Goal: Transaction & Acquisition: Purchase product/service

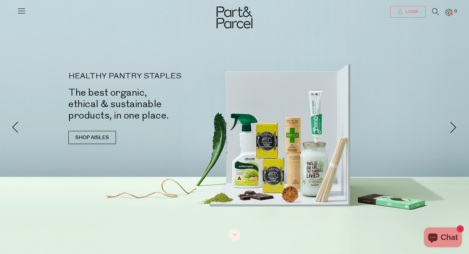
click at [412, 13] on span "Login" at bounding box center [411, 12] width 14 height 6
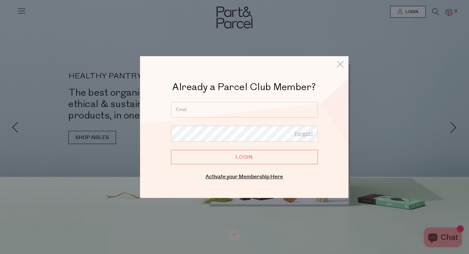
click at [211, 110] on input "email" at bounding box center [244, 110] width 147 height 16
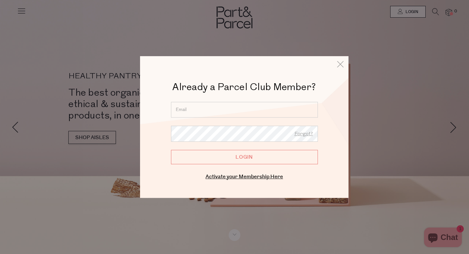
type input "ireneelias08@yahoo.com"
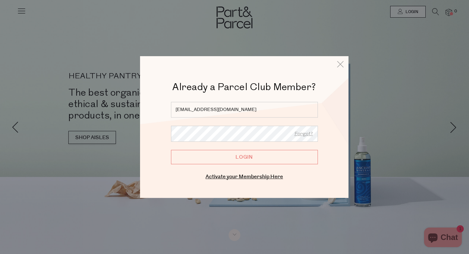
click at [249, 156] on input "Login" at bounding box center [244, 157] width 147 height 14
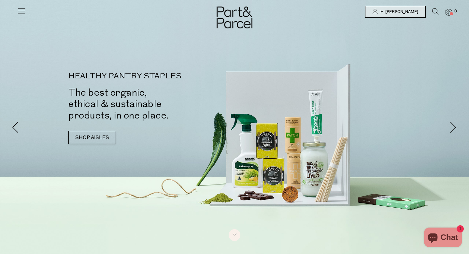
click at [448, 12] on img at bounding box center [449, 12] width 7 height 7
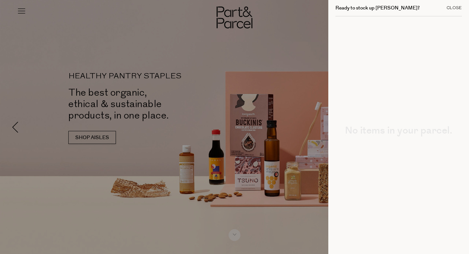
click at [454, 7] on div "Close" at bounding box center [454, 8] width 15 height 4
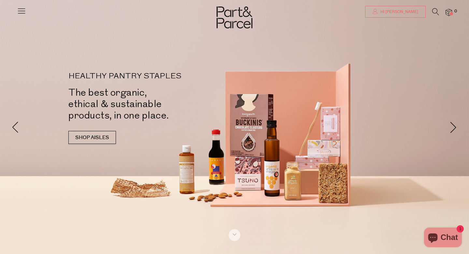
click at [411, 15] on link "Hi [PERSON_NAME]" at bounding box center [395, 12] width 61 height 12
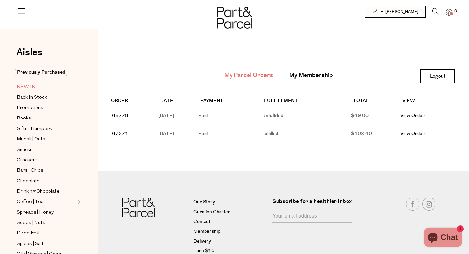
click at [28, 88] on span "NEW IN" at bounding box center [26, 87] width 19 height 8
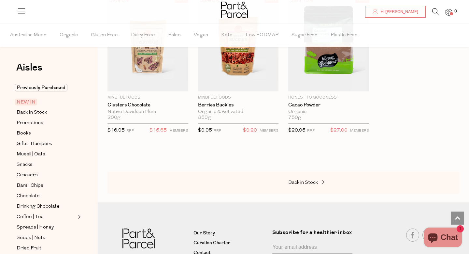
scroll to position [997, 0]
click at [313, 180] on span "Back in Stock" at bounding box center [303, 182] width 30 height 5
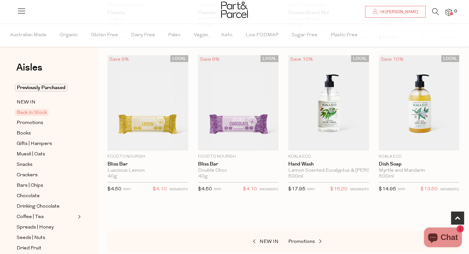
scroll to position [300, 0]
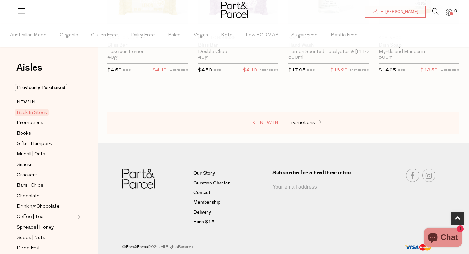
click at [274, 123] on span "NEW IN" at bounding box center [269, 122] width 19 height 5
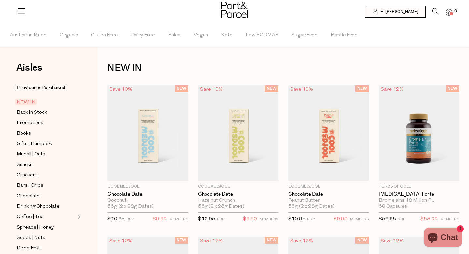
click at [28, 101] on span "NEW IN" at bounding box center [26, 101] width 22 height 7
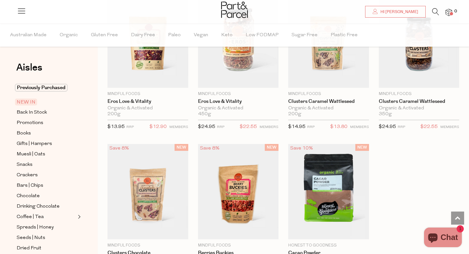
scroll to position [30, 0]
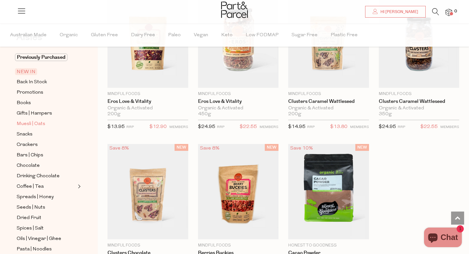
click at [32, 125] on span "Muesli | Oats" at bounding box center [31, 124] width 29 height 8
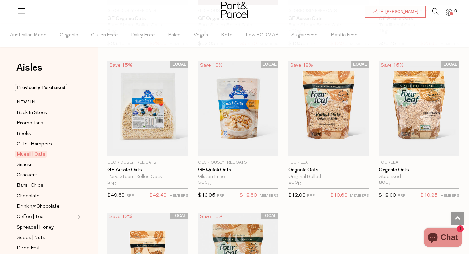
scroll to position [1690, 0]
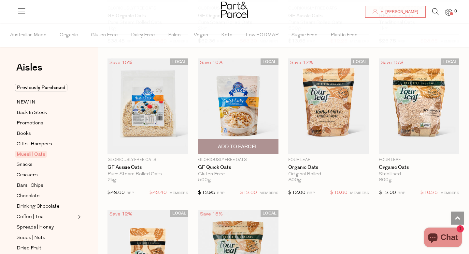
click at [253, 143] on span "Add To Parcel" at bounding box center [238, 146] width 40 height 7
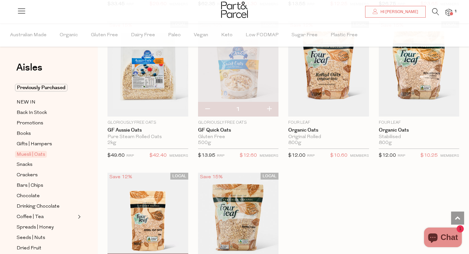
scroll to position [1733, 0]
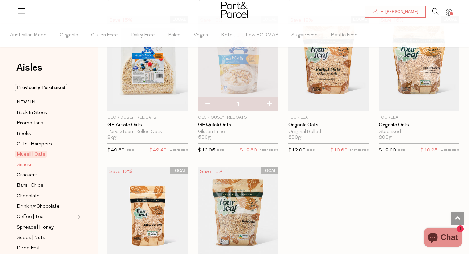
click at [27, 165] on span "Snacks" at bounding box center [25, 165] width 16 height 8
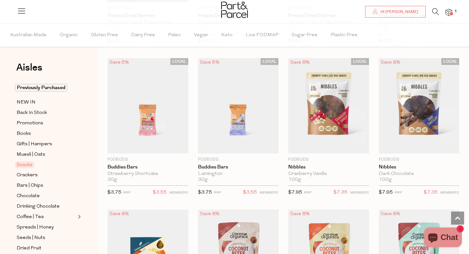
scroll to position [939, 0]
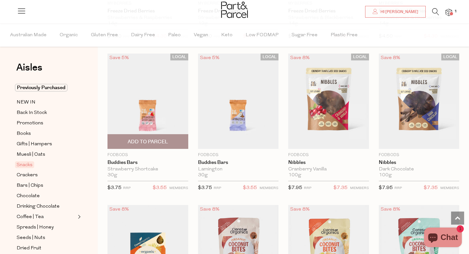
click at [144, 95] on img at bounding box center [148, 100] width 81 height 95
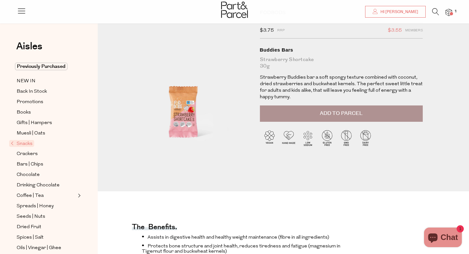
scroll to position [33, 0]
click at [335, 112] on span "Add to Parcel" at bounding box center [341, 113] width 43 height 7
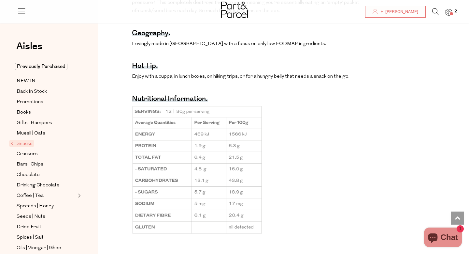
scroll to position [457, 0]
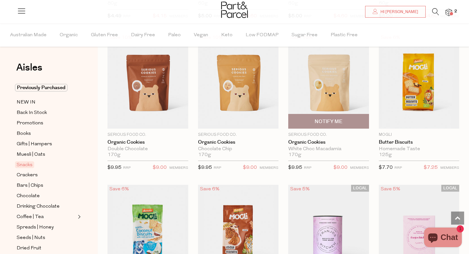
scroll to position [1261, 0]
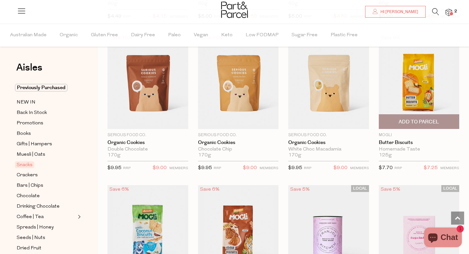
click at [423, 118] on span "Add To Parcel" at bounding box center [419, 121] width 40 height 7
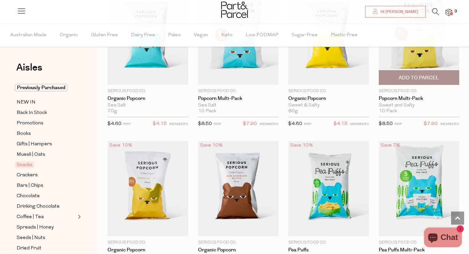
scroll to position [1609, 0]
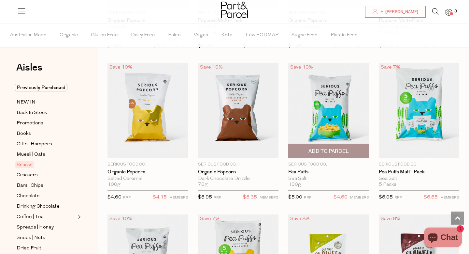
scroll to position [1685, 0]
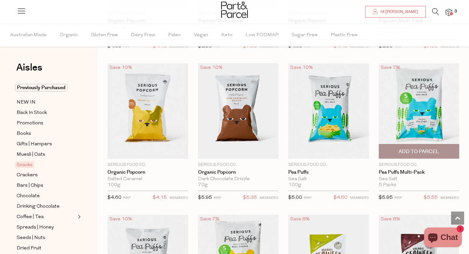
click at [409, 115] on img at bounding box center [419, 110] width 81 height 95
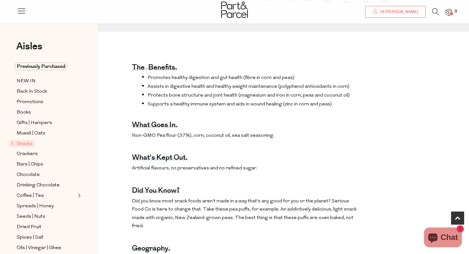
scroll to position [198, 0]
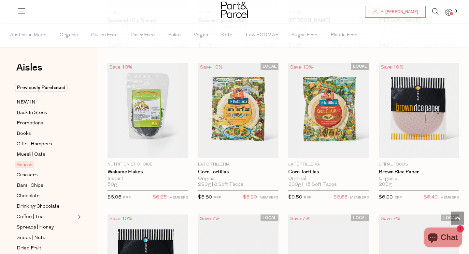
scroll to position [323, 0]
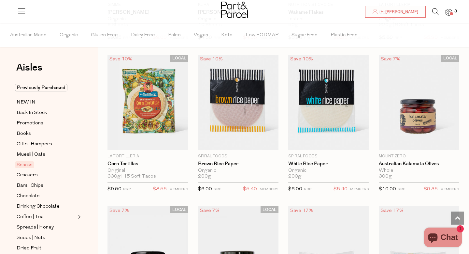
scroll to position [2300, 0]
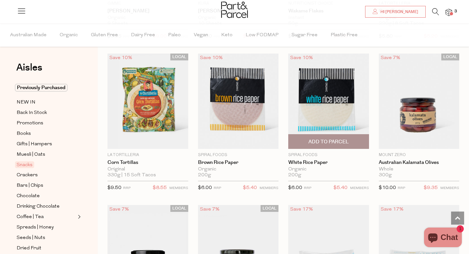
click at [317, 138] on span "Add To Parcel" at bounding box center [329, 141] width 40 height 7
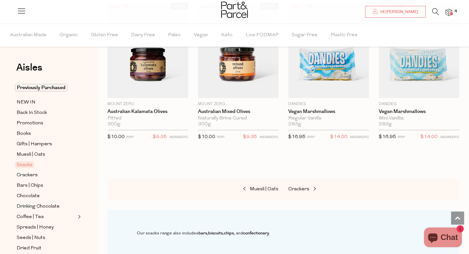
scroll to position [2506, 0]
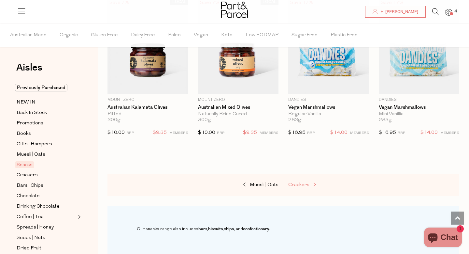
click at [303, 182] on span "Crackers" at bounding box center [298, 184] width 21 height 5
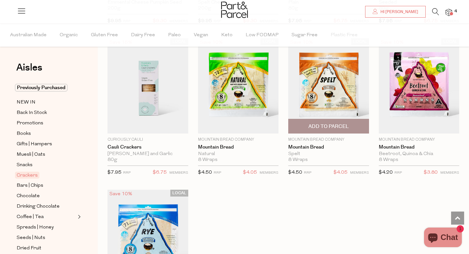
scroll to position [1256, 0]
click at [314, 124] on span "Add To Parcel" at bounding box center [329, 126] width 40 height 7
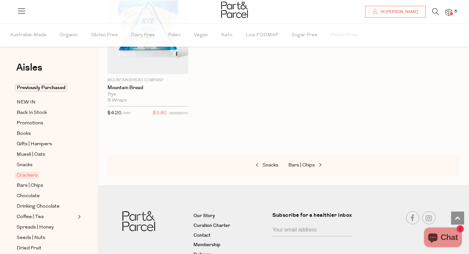
scroll to position [1470, 0]
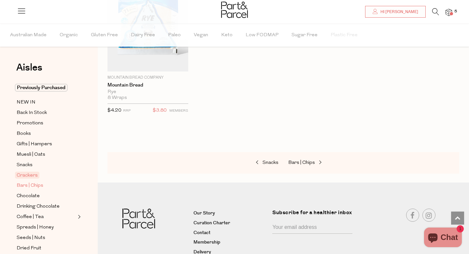
click at [28, 185] on span "Bars | Chips" at bounding box center [30, 186] width 27 height 8
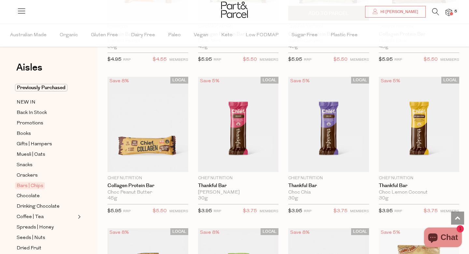
scroll to position [614, 0]
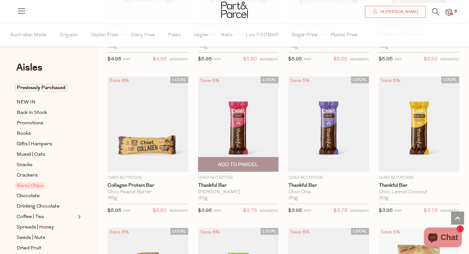
click at [238, 163] on span "Add To Parcel" at bounding box center [238, 164] width 40 height 7
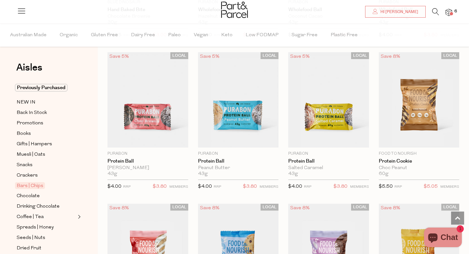
scroll to position [1547, 0]
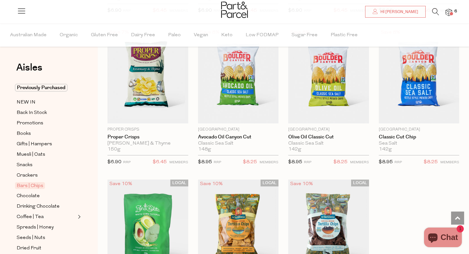
scroll to position [2477, 0]
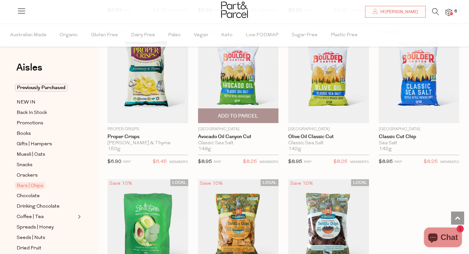
click at [237, 114] on span "Add To Parcel" at bounding box center [238, 115] width 40 height 7
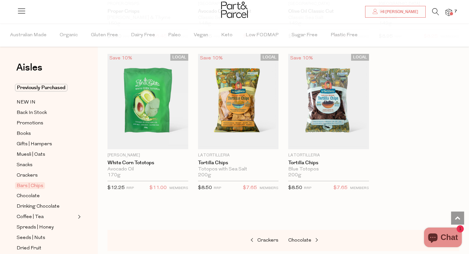
scroll to position [2603, 0]
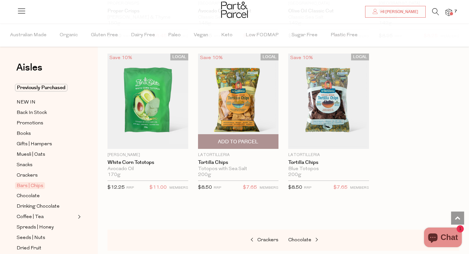
click at [237, 100] on img at bounding box center [238, 100] width 81 height 95
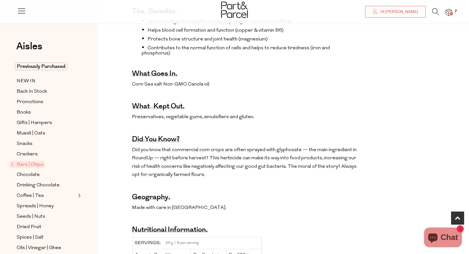
scroll to position [285, 0]
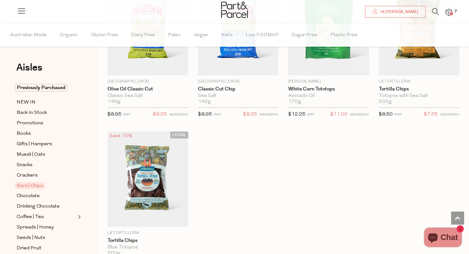
scroll to position [698, 0]
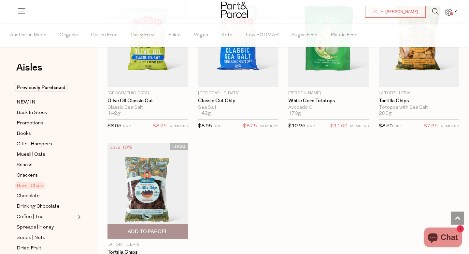
click at [147, 182] on img at bounding box center [148, 190] width 81 height 95
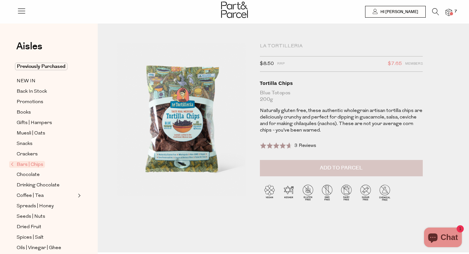
scroll to position [0, 0]
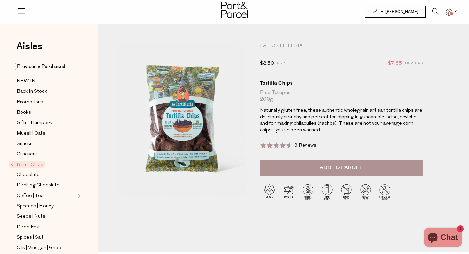
click at [301, 144] on span "3 Reviews" at bounding box center [306, 145] width 22 height 5
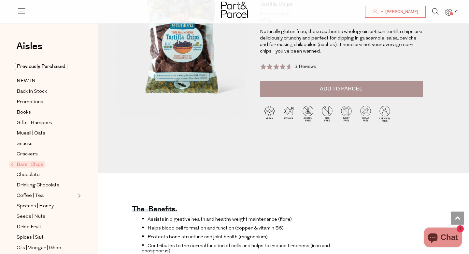
scroll to position [0, 0]
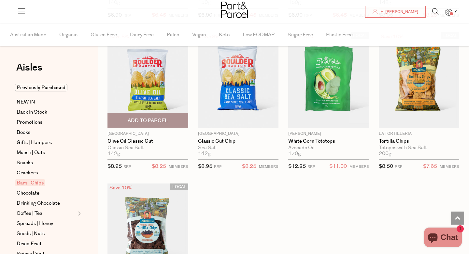
scroll to position [660, 0]
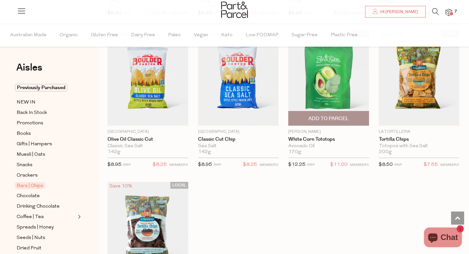
click at [322, 82] on img at bounding box center [328, 77] width 81 height 95
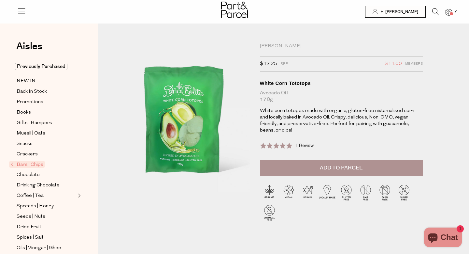
click at [337, 164] on span "Add to Parcel" at bounding box center [341, 167] width 43 height 7
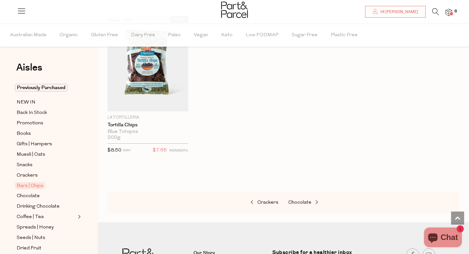
scroll to position [829, 0]
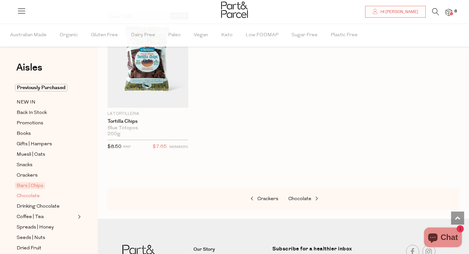
click at [25, 196] on span "Chocolate" at bounding box center [28, 196] width 23 height 8
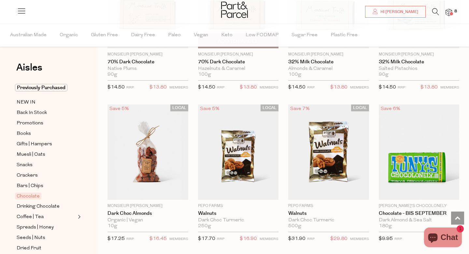
scroll to position [1344, 0]
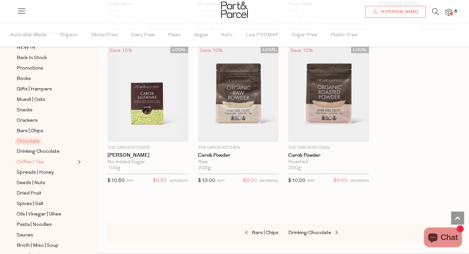
scroll to position [55, 0]
click at [41, 171] on span "Spreads | Honey" at bounding box center [35, 172] width 37 height 8
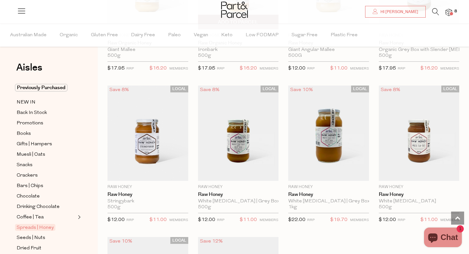
scroll to position [1663, 0]
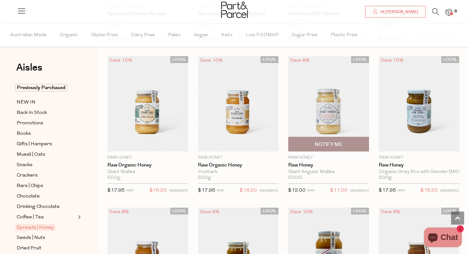
scroll to position [1540, 0]
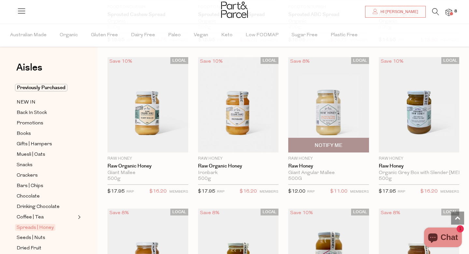
click at [341, 111] on img at bounding box center [328, 104] width 81 height 95
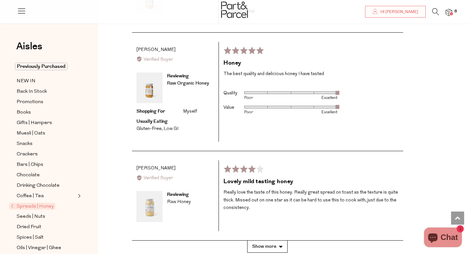
scroll to position [1038, 0]
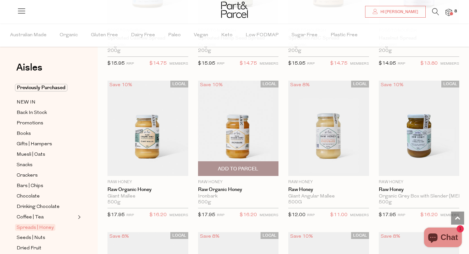
scroll to position [1518, 0]
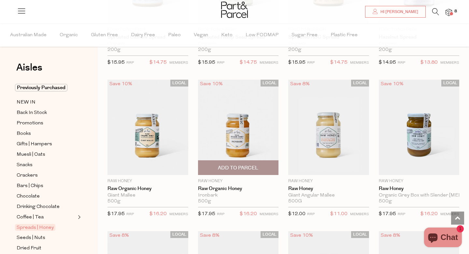
click at [227, 131] on img at bounding box center [238, 127] width 81 height 95
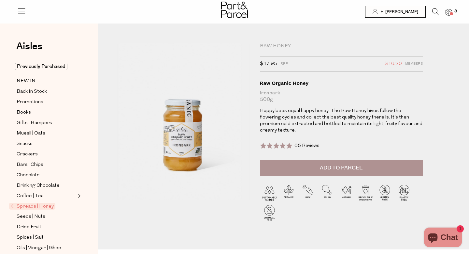
click at [284, 160] on button "Add to Parcel" at bounding box center [341, 168] width 163 height 16
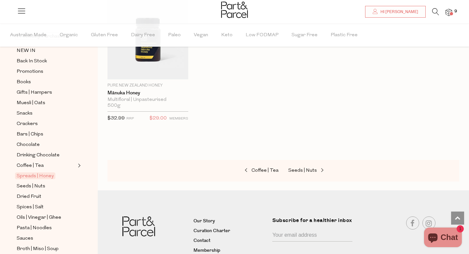
scroll to position [52, 0]
click at [22, 187] on span "Seeds | Nuts" at bounding box center [31, 186] width 29 height 8
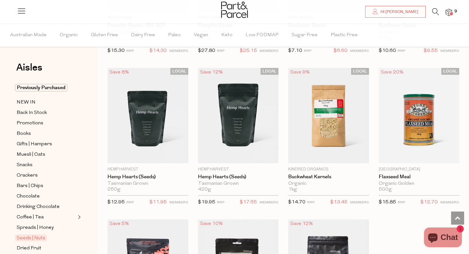
scroll to position [1532, 0]
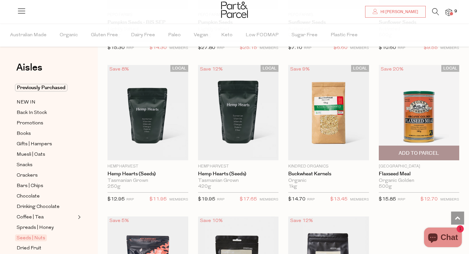
click at [408, 111] on img at bounding box center [419, 112] width 81 height 95
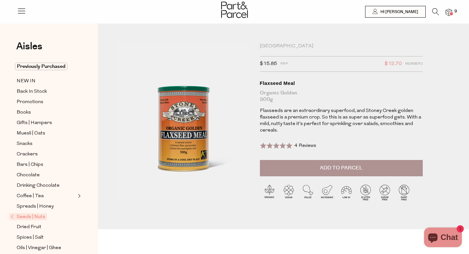
click at [323, 164] on span "Add to Parcel" at bounding box center [341, 167] width 43 height 7
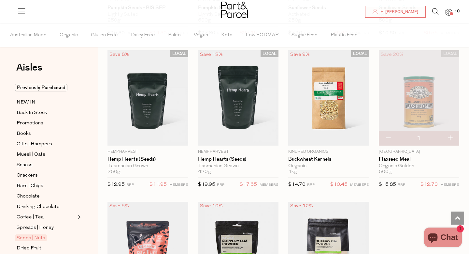
scroll to position [1548, 0]
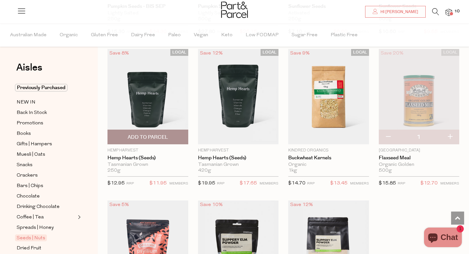
click at [153, 101] on img at bounding box center [148, 96] width 81 height 95
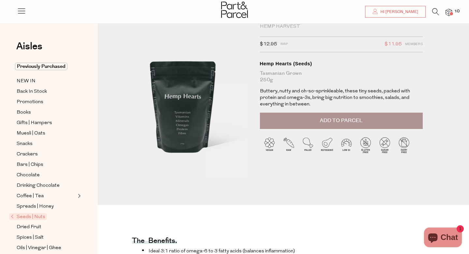
scroll to position [21, 0]
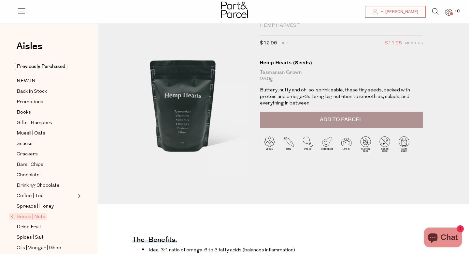
click at [328, 117] on span "Add to Parcel" at bounding box center [341, 119] width 43 height 7
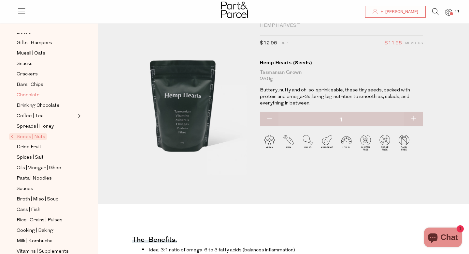
scroll to position [81, 0]
click at [31, 143] on span "Dried Fruit" at bounding box center [29, 146] width 25 height 8
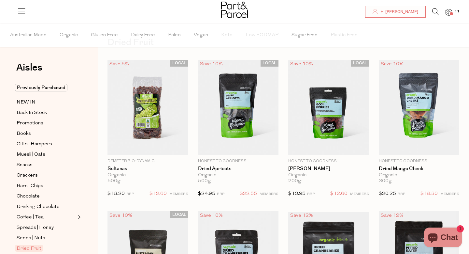
scroll to position [25, 0]
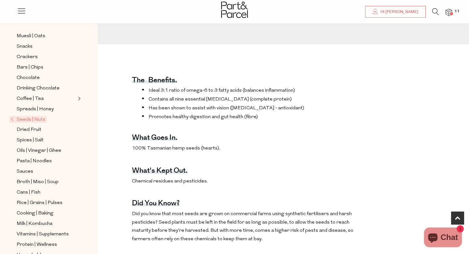
scroll to position [98, 0]
click at [35, 140] on span "Spices | Salt" at bounding box center [30, 140] width 27 height 8
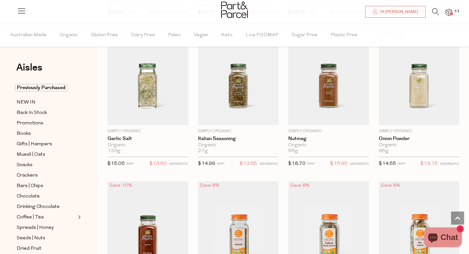
scroll to position [946, 0]
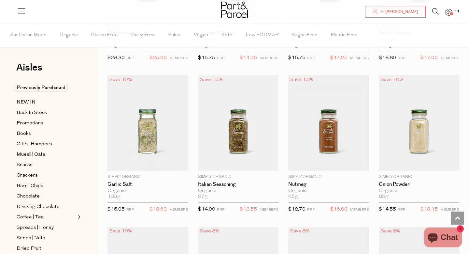
scroll to position [925, 0]
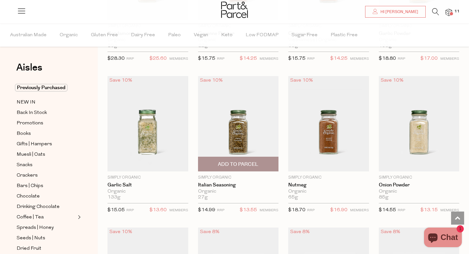
click at [227, 136] on img at bounding box center [238, 123] width 81 height 95
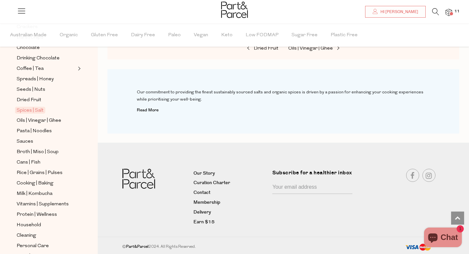
scroll to position [149, 0]
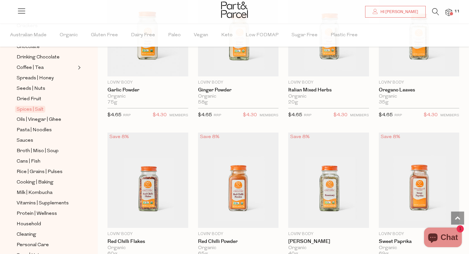
scroll to position [1700, 0]
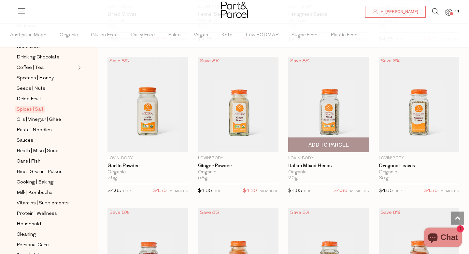
click at [341, 97] on img at bounding box center [328, 104] width 81 height 95
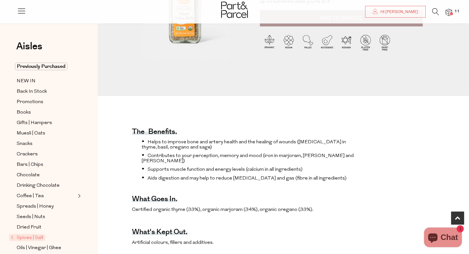
scroll to position [102, 0]
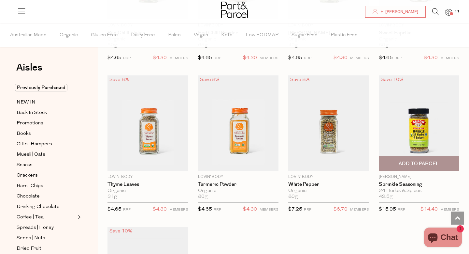
scroll to position [1982, 0]
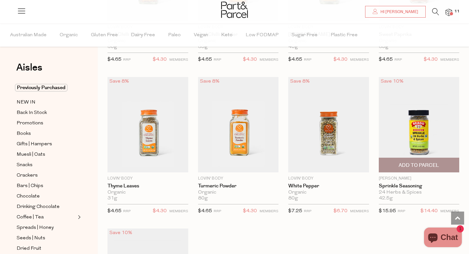
click at [416, 119] on img at bounding box center [419, 124] width 81 height 95
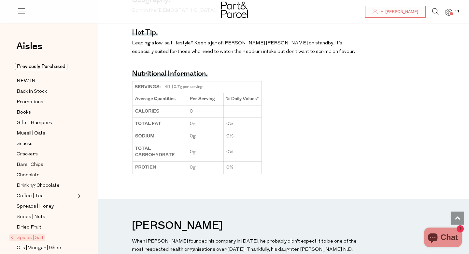
scroll to position [188, 0]
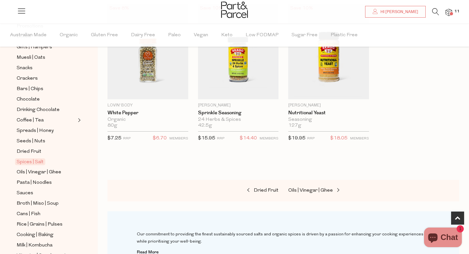
scroll to position [97, 0]
click at [26, 171] on span "Oils | Vinegar | Ghee" at bounding box center [39, 172] width 45 height 8
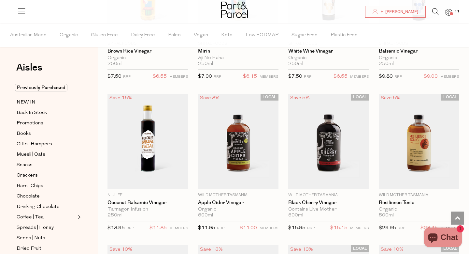
scroll to position [1357, 0]
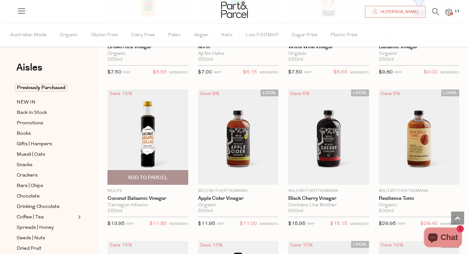
click at [139, 133] on img at bounding box center [148, 136] width 81 height 95
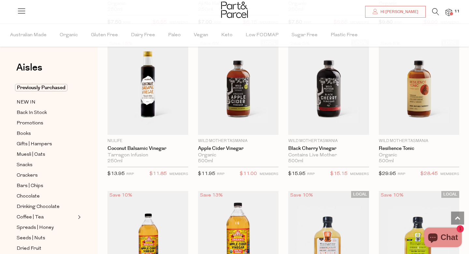
scroll to position [1408, 0]
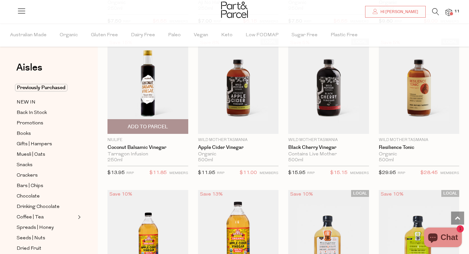
click at [145, 124] on span "Add To Parcel" at bounding box center [148, 126] width 40 height 7
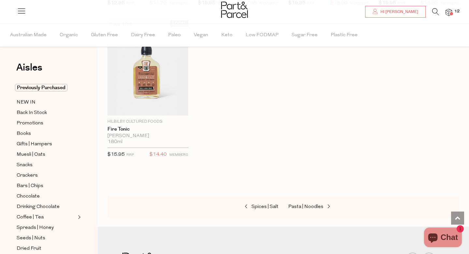
scroll to position [1731, 0]
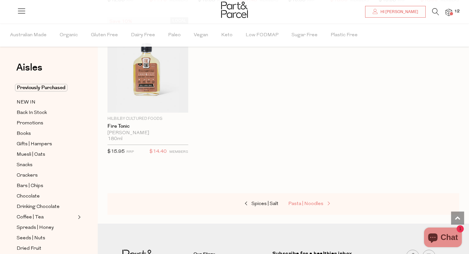
click at [302, 202] on span "Pasta | Noodles" at bounding box center [305, 203] width 35 height 5
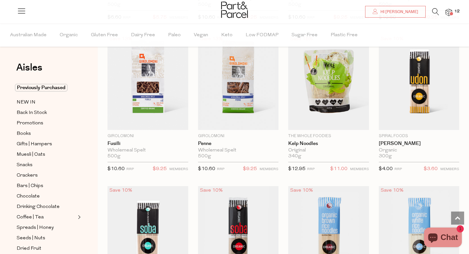
scroll to position [1260, 0]
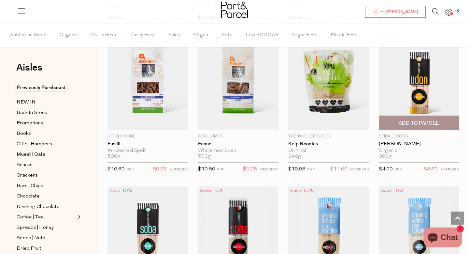
click at [413, 84] on img at bounding box center [419, 82] width 81 height 95
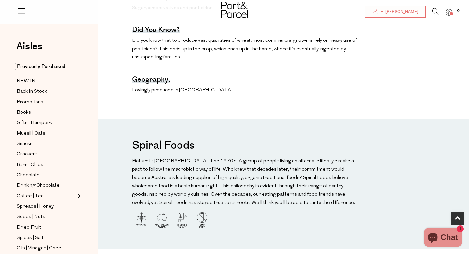
scroll to position [368, 0]
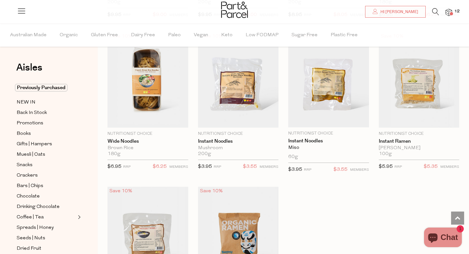
scroll to position [1717, 0]
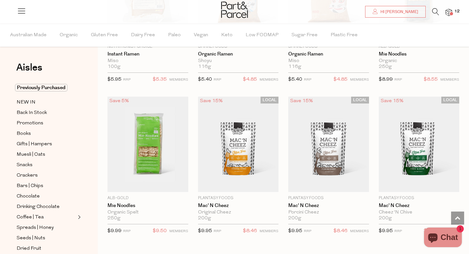
scroll to position [1960, 0]
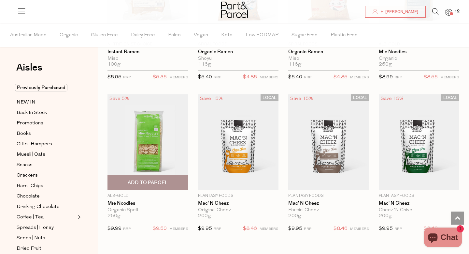
click at [131, 180] on span "Add To Parcel" at bounding box center [148, 182] width 40 height 7
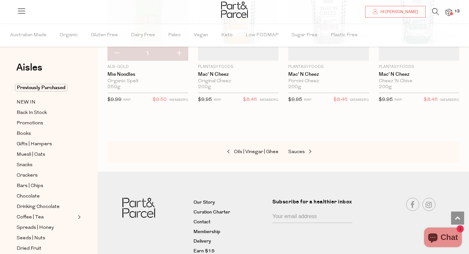
scroll to position [2089, 0]
click at [296, 149] on span "Sauces" at bounding box center [296, 151] width 17 height 5
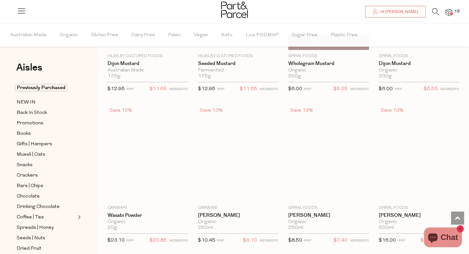
scroll to position [1647, 0]
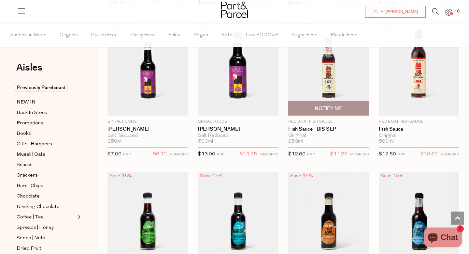
scroll to position [1879, 0]
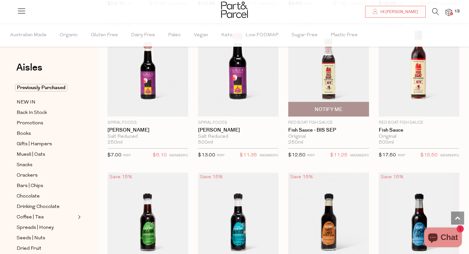
click at [326, 71] on img at bounding box center [328, 68] width 81 height 95
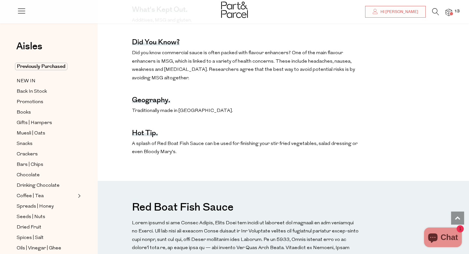
scroll to position [243, 0]
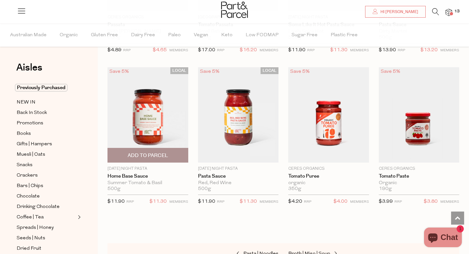
scroll to position [472, 0]
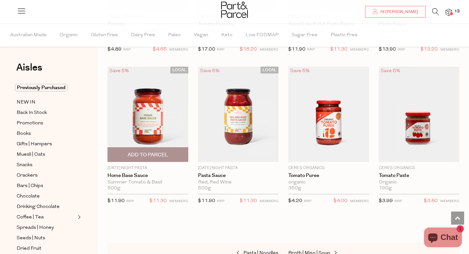
click at [144, 119] on img at bounding box center [148, 113] width 81 height 95
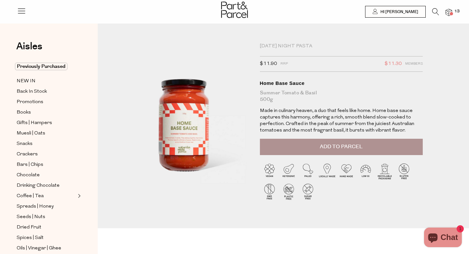
scroll to position [2, 0]
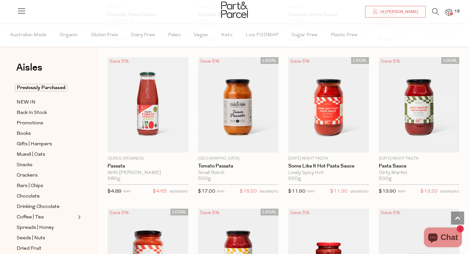
scroll to position [331, 0]
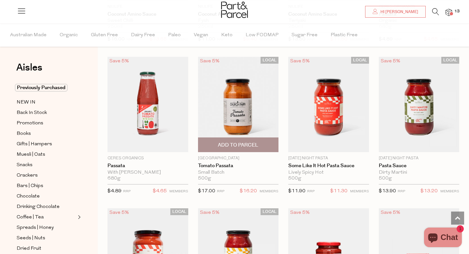
click at [238, 117] on img at bounding box center [238, 104] width 81 height 95
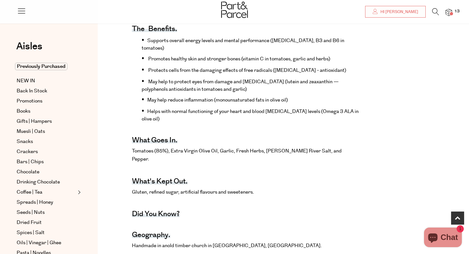
scroll to position [260, 0]
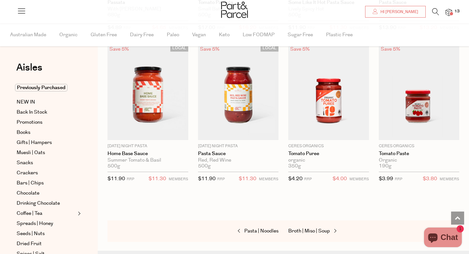
scroll to position [495, 0]
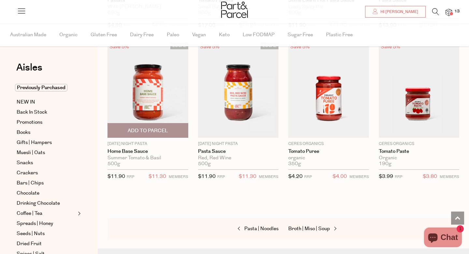
click at [145, 89] on img at bounding box center [148, 89] width 81 height 95
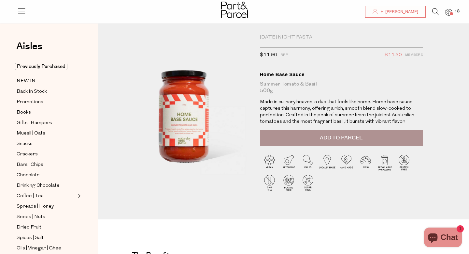
scroll to position [8, 0]
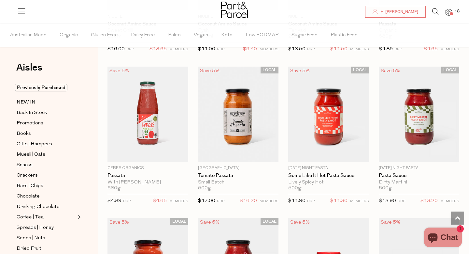
scroll to position [324, 0]
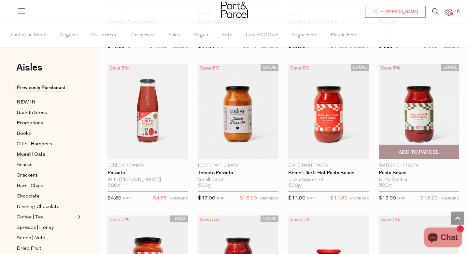
click at [419, 124] on img at bounding box center [419, 111] width 81 height 95
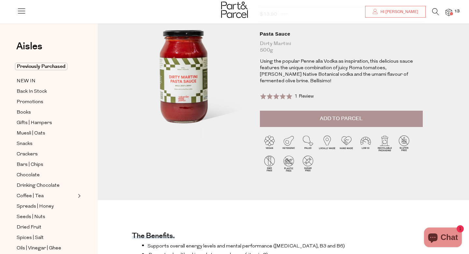
scroll to position [42, 0]
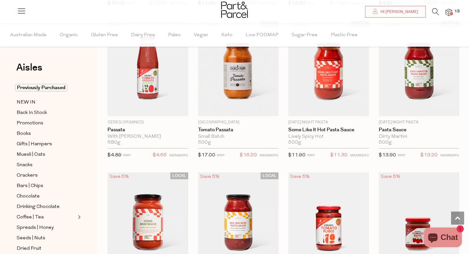
scroll to position [366, 0]
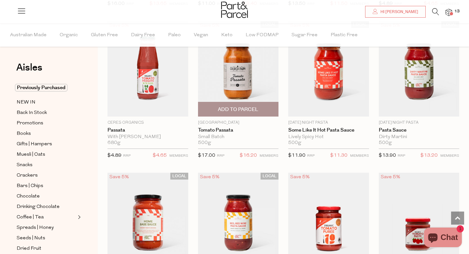
click at [239, 111] on span "Add To Parcel" at bounding box center [238, 109] width 40 height 7
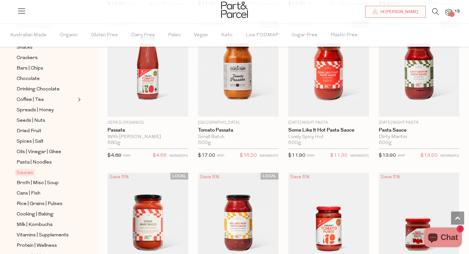
scroll to position [118, 0]
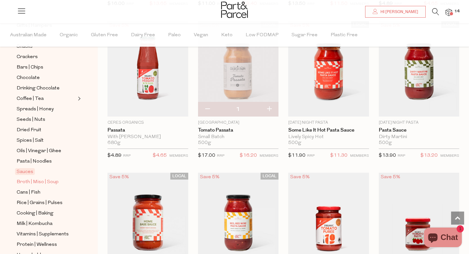
click at [45, 182] on span "Broth | Miso | Soup" at bounding box center [38, 182] width 42 height 8
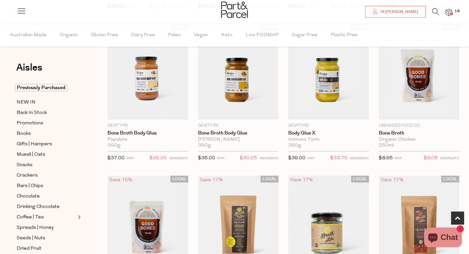
scroll to position [212, 0]
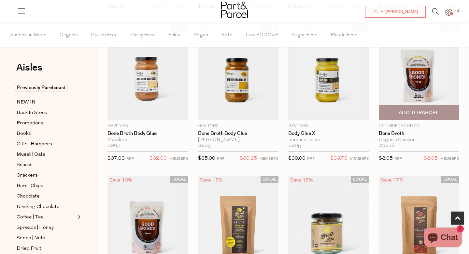
click at [413, 114] on span "Add To Parcel" at bounding box center [419, 112] width 40 height 7
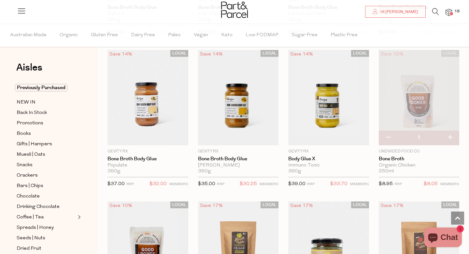
scroll to position [187, 0]
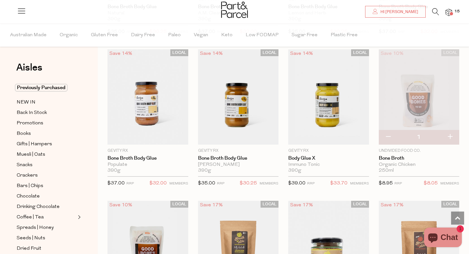
click at [449, 140] on button "button" at bounding box center [450, 137] width 19 height 14
type input "2"
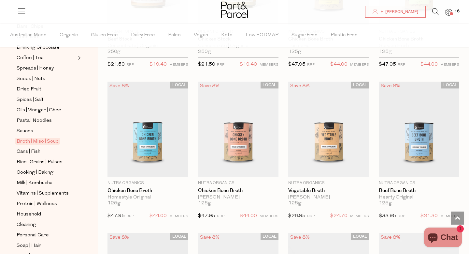
scroll to position [159, 0]
click at [27, 153] on span "Cans | Fish" at bounding box center [29, 152] width 24 height 8
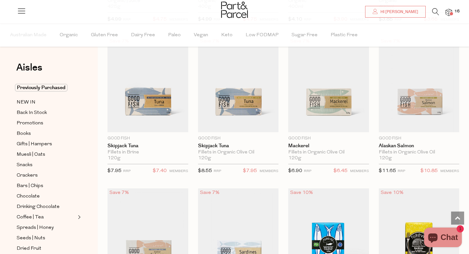
scroll to position [653, 0]
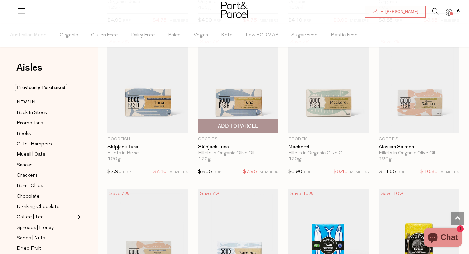
click at [237, 125] on span "Add To Parcel" at bounding box center [238, 126] width 40 height 7
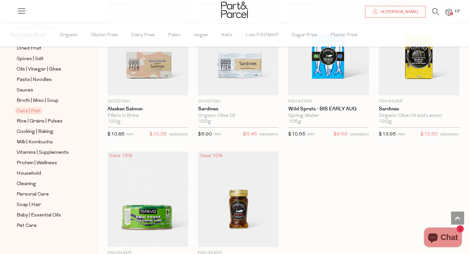
scroll to position [204, 0]
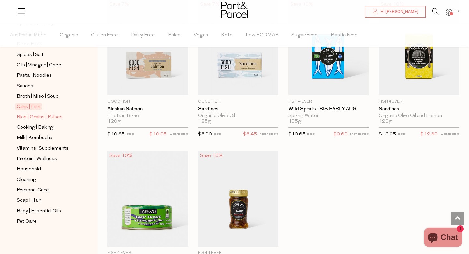
click at [48, 115] on span "Rice | Grains | Pulses" at bounding box center [40, 117] width 46 height 8
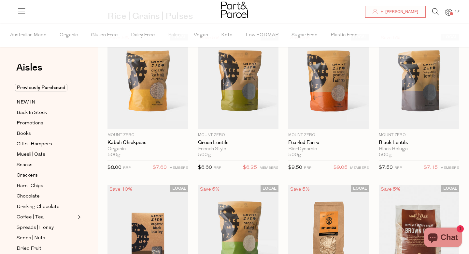
scroll to position [51, 0]
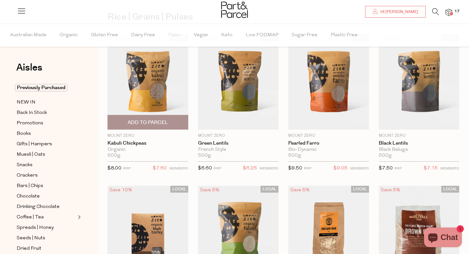
click at [160, 84] on img at bounding box center [148, 81] width 81 height 95
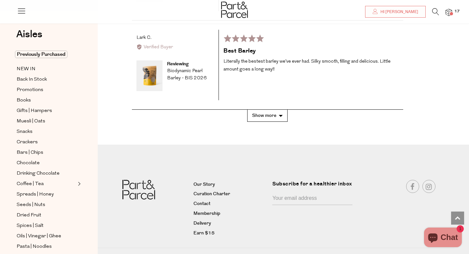
scroll to position [1371, 0]
click at [270, 109] on button "Show more" at bounding box center [267, 115] width 40 height 12
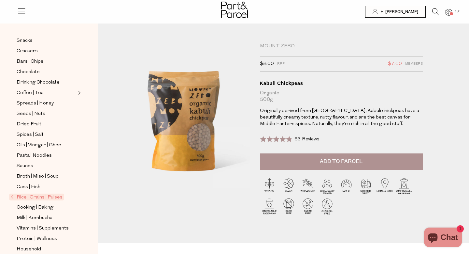
scroll to position [127, 0]
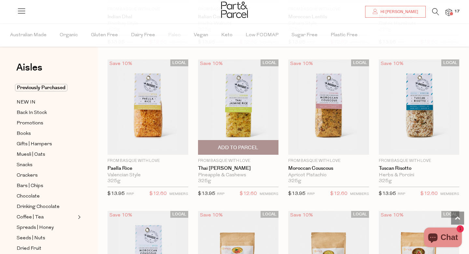
scroll to position [1081, 0]
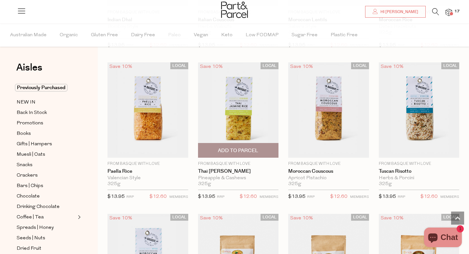
click at [243, 105] on img at bounding box center [238, 109] width 81 height 95
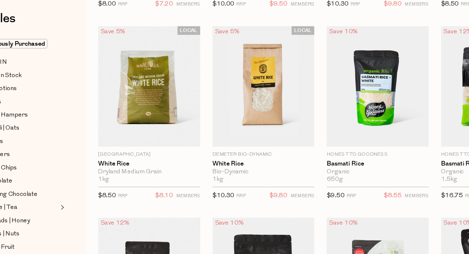
scroll to position [314, 0]
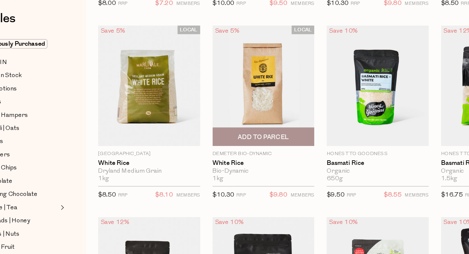
click at [229, 115] on img at bounding box center [238, 120] width 81 height 95
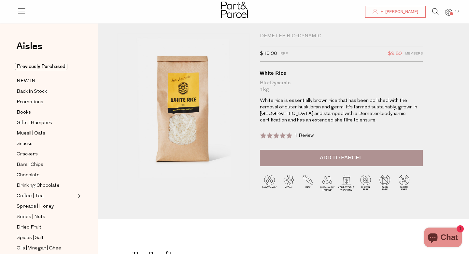
scroll to position [3, 0]
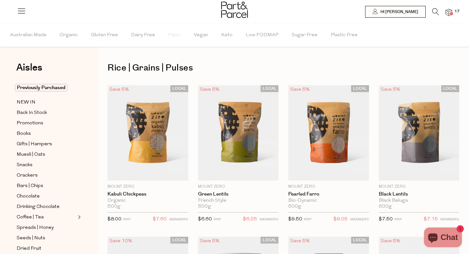
click at [435, 9] on icon at bounding box center [435, 11] width 7 height 7
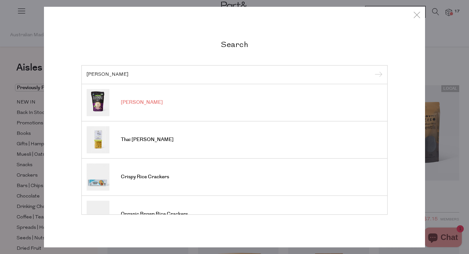
type input "jasmine rice"
click at [138, 104] on span "Jasmine Rice" at bounding box center [142, 102] width 42 height 7
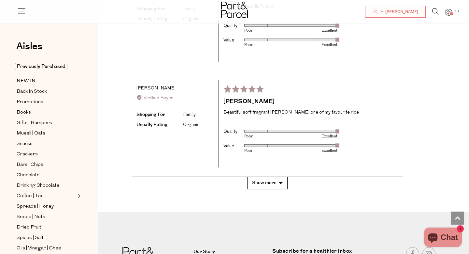
scroll to position [1262, 0]
click at [272, 176] on button "Show more" at bounding box center [267, 182] width 40 height 12
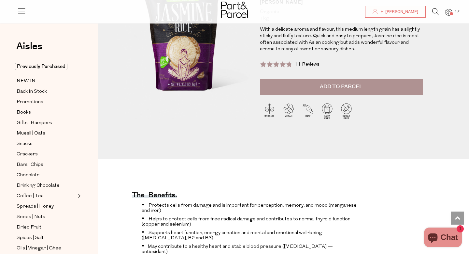
scroll to position [0, 0]
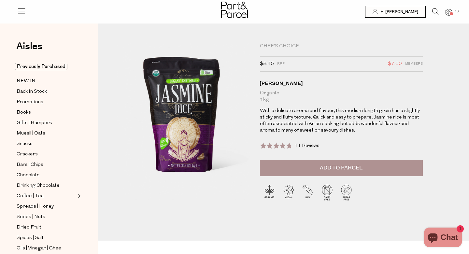
click at [435, 9] on icon at bounding box center [435, 11] width 7 height 7
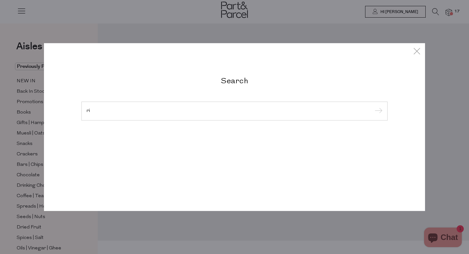
type input "r"
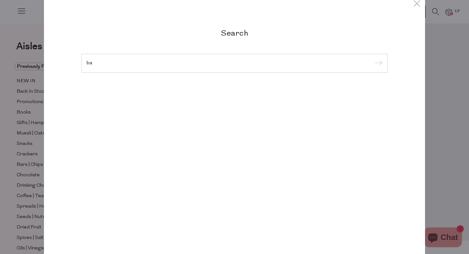
type input "b"
type input "j"
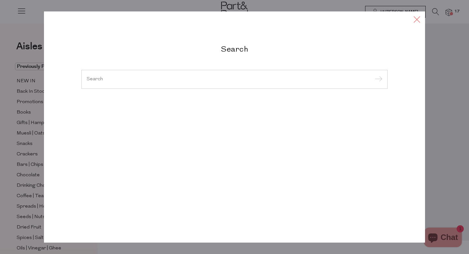
click at [418, 17] on icon at bounding box center [417, 19] width 10 height 9
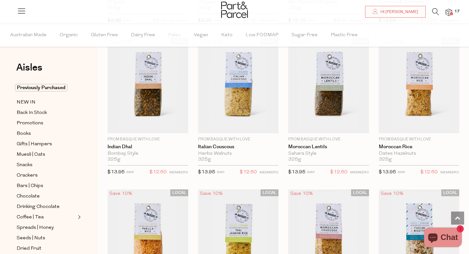
scroll to position [947, 0]
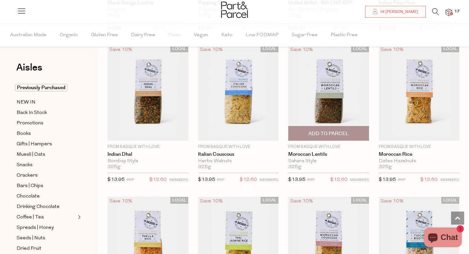
click at [312, 106] on img at bounding box center [328, 92] width 81 height 95
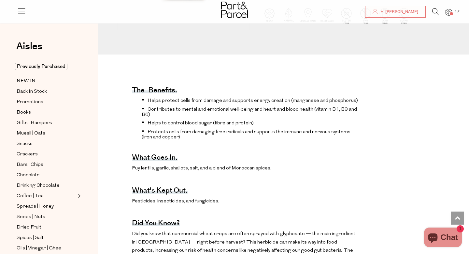
scroll to position [94, 0]
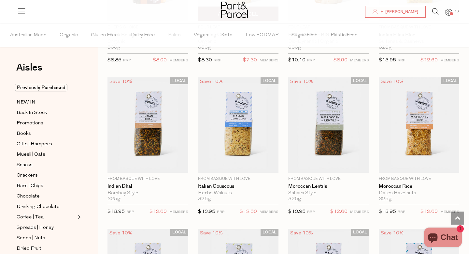
scroll to position [914, 0]
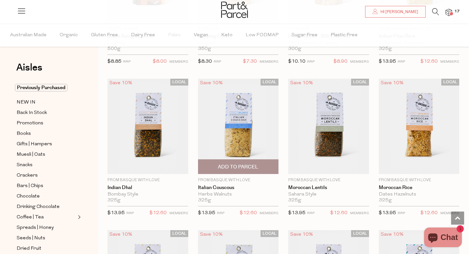
click at [234, 123] on img at bounding box center [238, 126] width 81 height 95
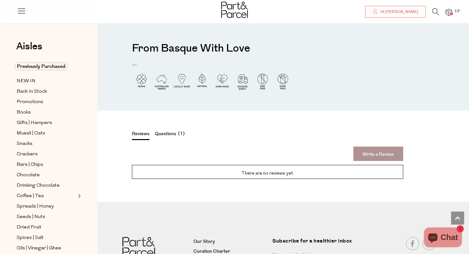
scroll to position [734, 0]
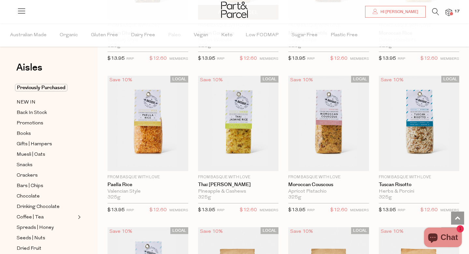
scroll to position [1068, 0]
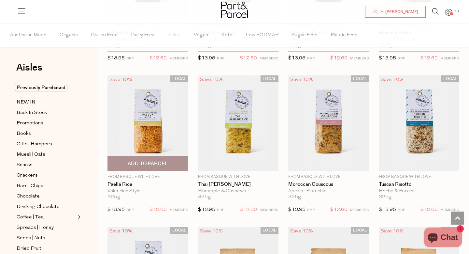
click at [152, 127] on img at bounding box center [148, 122] width 81 height 95
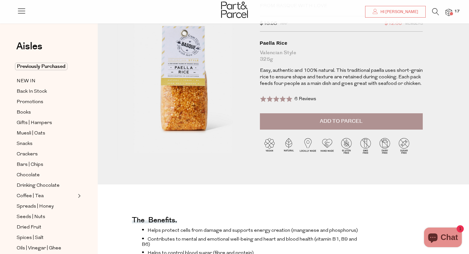
scroll to position [20, 0]
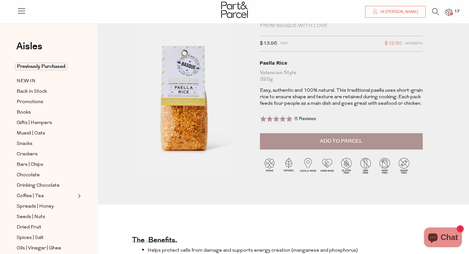
click at [328, 139] on span "Add to Parcel" at bounding box center [341, 140] width 43 height 7
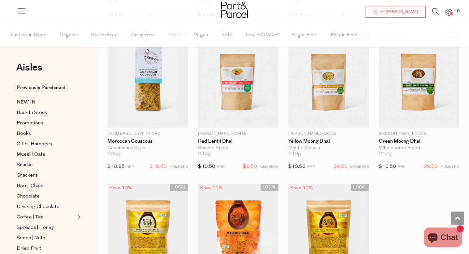
scroll to position [1265, 0]
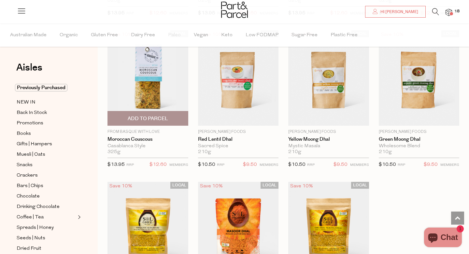
click at [150, 76] on img at bounding box center [148, 77] width 81 height 95
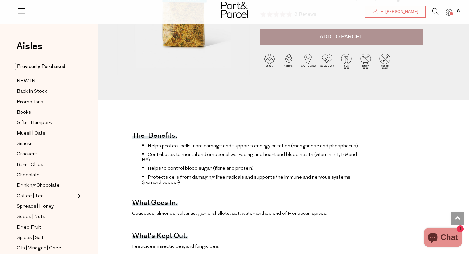
scroll to position [55, 0]
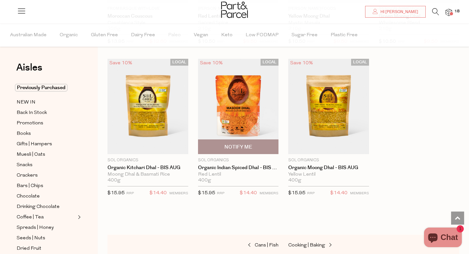
scroll to position [1508, 0]
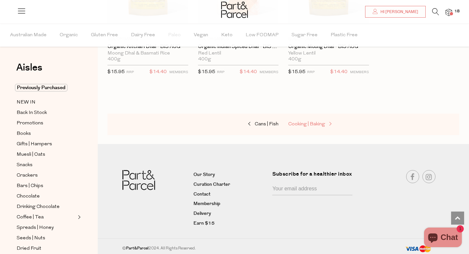
click at [310, 122] on span "Cooking | Baking" at bounding box center [306, 124] width 37 height 5
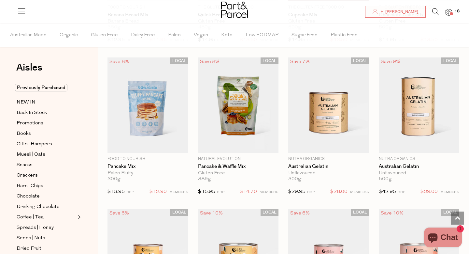
scroll to position [485, 0]
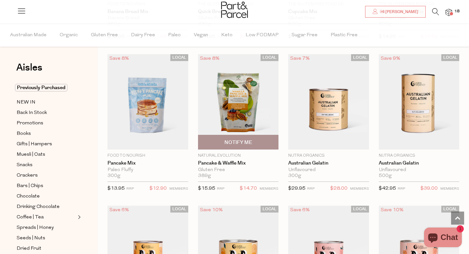
click at [237, 94] on img at bounding box center [238, 101] width 81 height 95
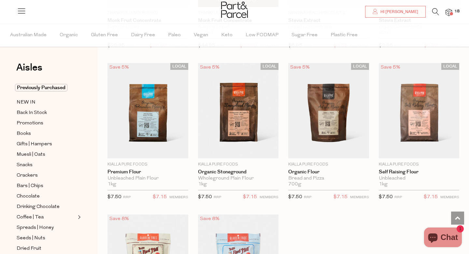
scroll to position [1688, 0]
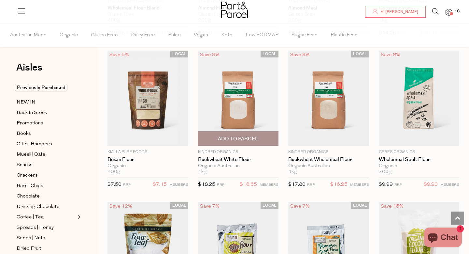
scroll to position [2155, 0]
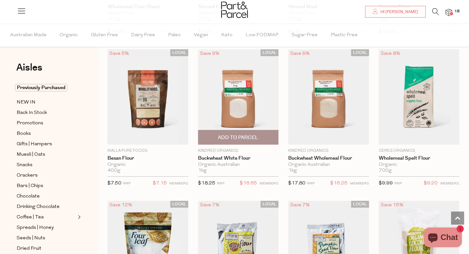
click at [235, 134] on span "Add To Parcel" at bounding box center [238, 137] width 40 height 7
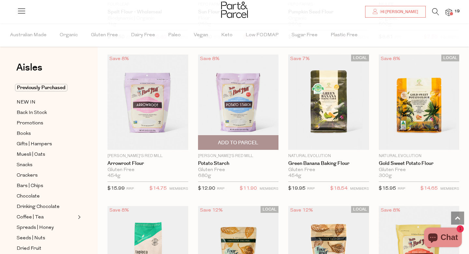
scroll to position [2452, 0]
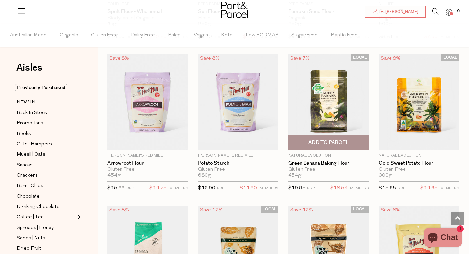
click at [336, 99] on img at bounding box center [328, 101] width 81 height 95
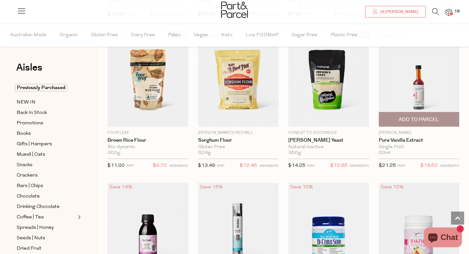
scroll to position [810, 0]
click at [411, 120] on span "Add To Parcel" at bounding box center [419, 119] width 40 height 7
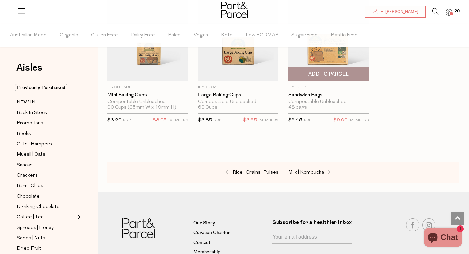
scroll to position [1161, 0]
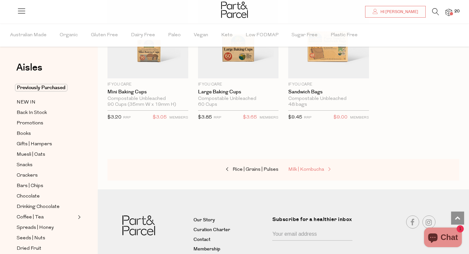
click at [307, 168] on span "Milk | Kombucha" at bounding box center [306, 169] width 36 height 5
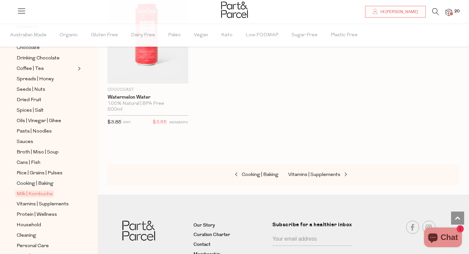
scroll to position [204, 0]
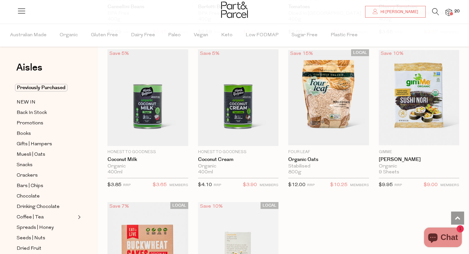
scroll to position [1862, 0]
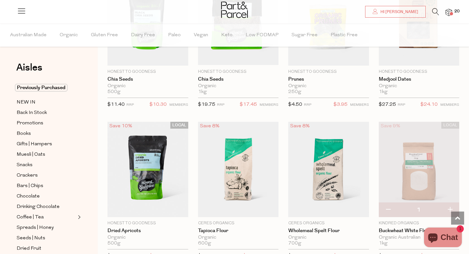
scroll to position [2244, 0]
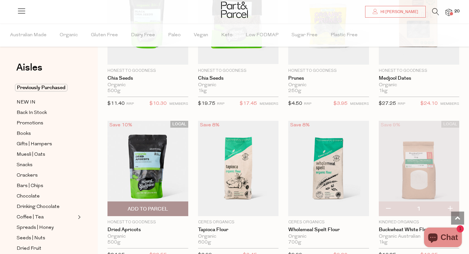
click at [150, 154] on img at bounding box center [148, 168] width 81 height 95
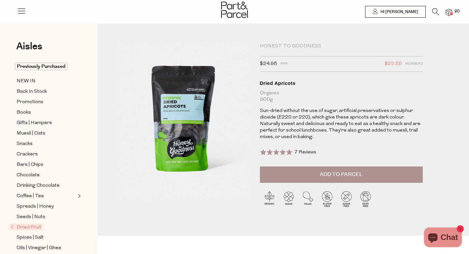
click at [349, 171] on span "Add to Parcel" at bounding box center [341, 173] width 43 height 7
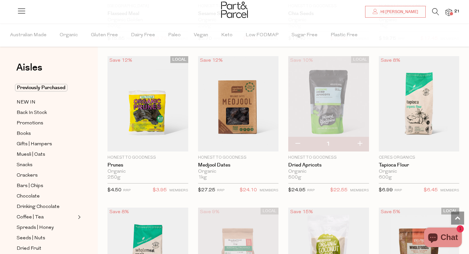
scroll to position [343, 0]
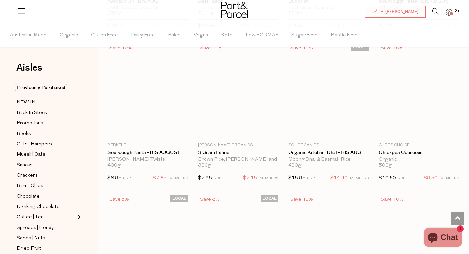
scroll to position [2019, 0]
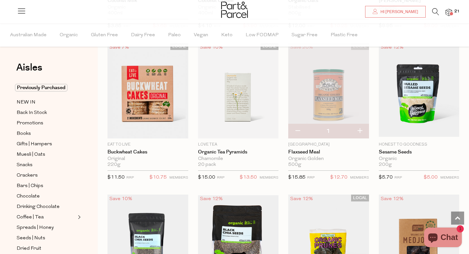
type input "2"
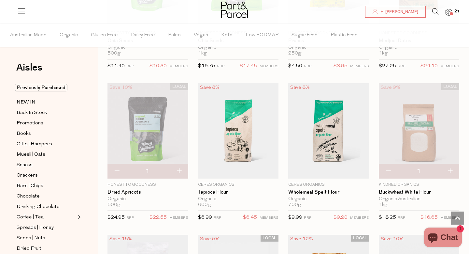
scroll to position [2276, 0]
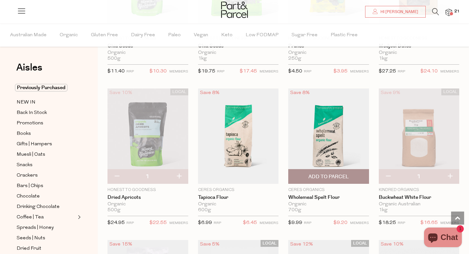
click at [323, 126] on img at bounding box center [328, 135] width 81 height 95
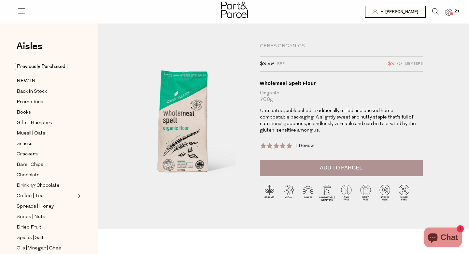
click at [313, 165] on button "Add to Parcel" at bounding box center [341, 168] width 163 height 16
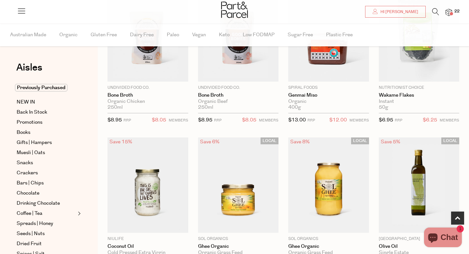
type input "2"
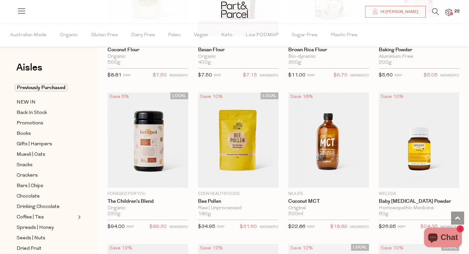
scroll to position [2577, 0]
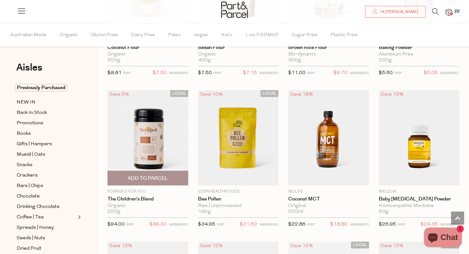
click at [151, 135] on img at bounding box center [148, 137] width 81 height 95
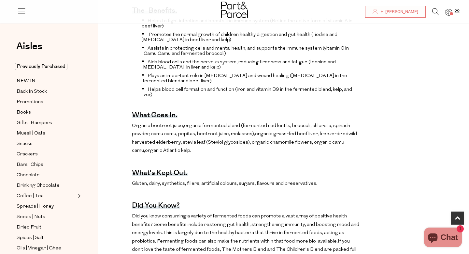
scroll to position [281, 0]
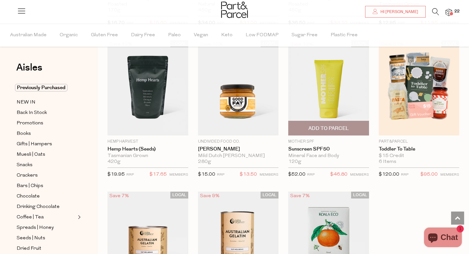
scroll to position [1702, 0]
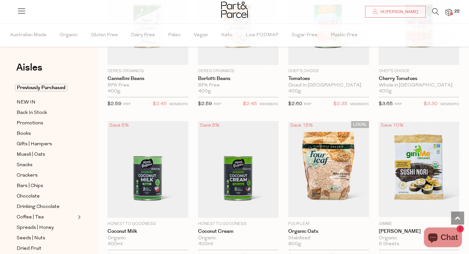
type input "2"
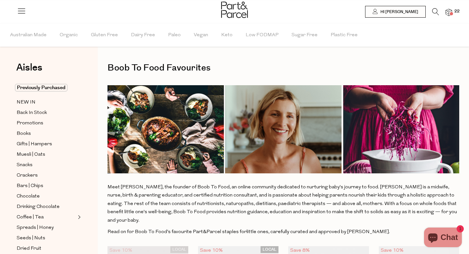
click at [435, 10] on icon at bounding box center [435, 11] width 7 height 7
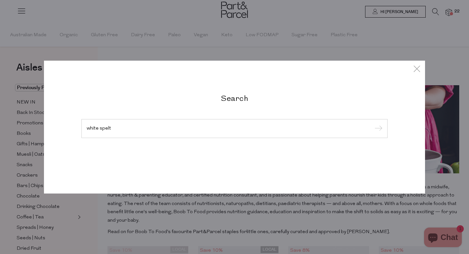
type input "white spelt"
click at [373, 124] on input "submit" at bounding box center [378, 129] width 10 height 10
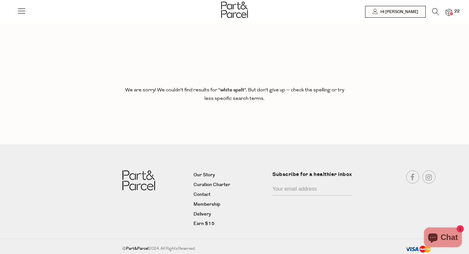
click at [433, 12] on icon at bounding box center [435, 11] width 7 height 7
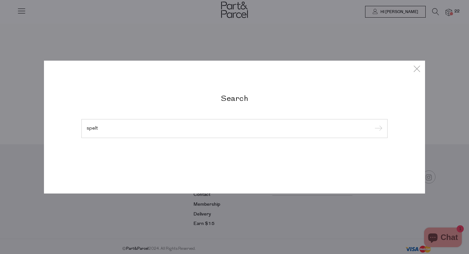
type input "spelt"
click at [373, 124] on input "submit" at bounding box center [378, 129] width 10 height 10
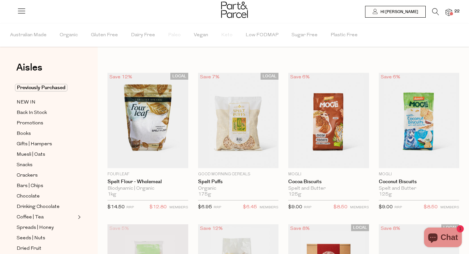
click at [451, 10] on img at bounding box center [449, 12] width 7 height 7
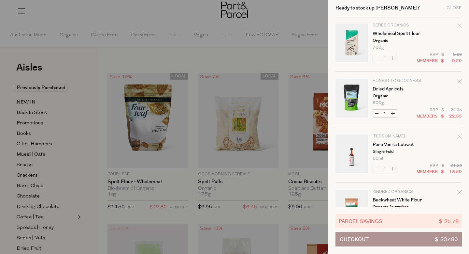
click at [459, 27] on icon "Remove Wholemeal Spelt Flour" at bounding box center [460, 25] width 5 height 5
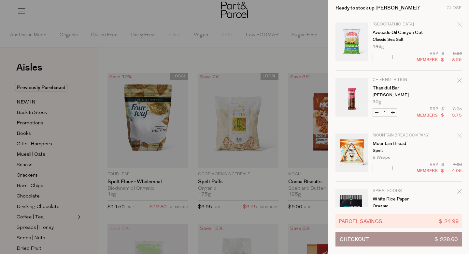
scroll to position [722, 0]
click at [456, 79] on td "Chief Nutrition Thankful Bar Choc Berry 30g Only 73 Available" at bounding box center [417, 90] width 89 height 26
click at [458, 79] on icon "Remove Thankful Bar" at bounding box center [460, 79] width 5 height 5
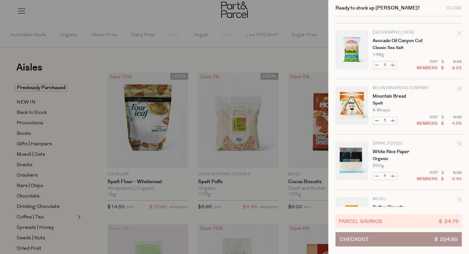
scroll to position [714, 0]
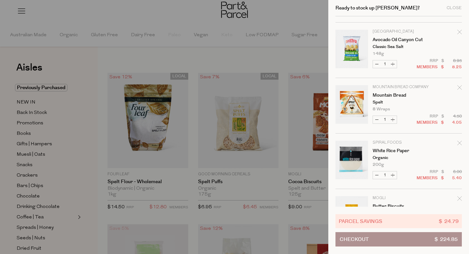
click at [458, 143] on icon "Remove White Rice Paper" at bounding box center [460, 142] width 5 height 5
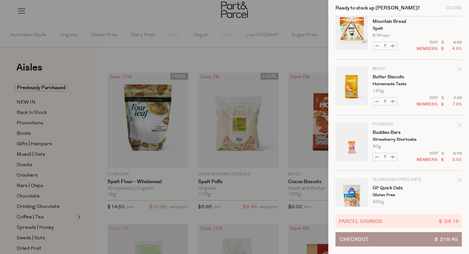
scroll to position [807, 0]
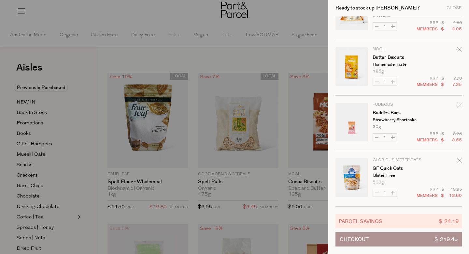
click at [377, 241] on button "Checkout $ 219.45" at bounding box center [399, 239] width 126 height 14
